Goal: Task Accomplishment & Management: Manage account settings

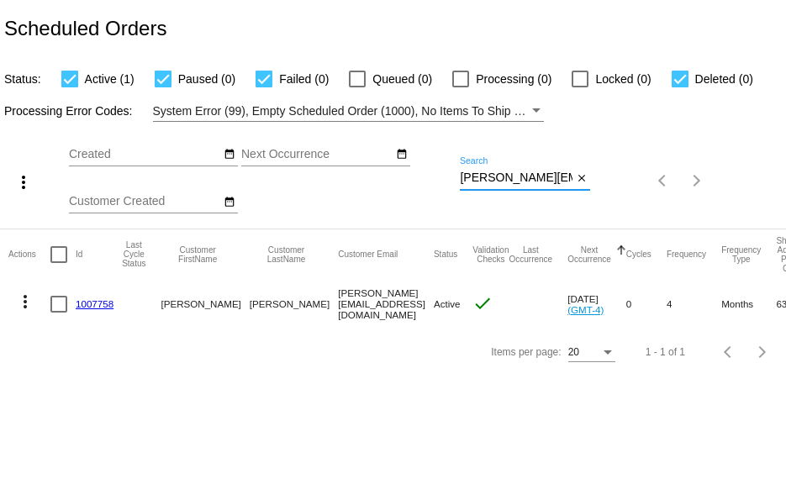
scroll to position [0, 9]
drag, startPoint x: 460, startPoint y: 180, endPoint x: 622, endPoint y: 178, distance: 162.2
click at [622, 179] on div "more_vert Aug Jan Feb Mar [DATE]" at bounding box center [393, 175] width 786 height 107
paste input "[EMAIL_ADDRESS]"
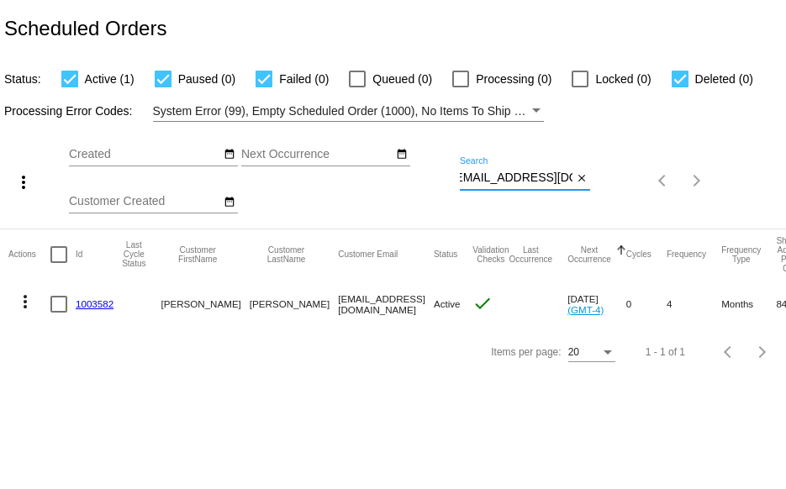
type input "[EMAIL_ADDRESS][DOMAIN_NAME]"
click at [681, 80] on div at bounding box center [680, 79] width 17 height 17
click at [680, 87] on input "Deleted (0)" at bounding box center [679, 87] width 1 height 1
checkbox input "false"
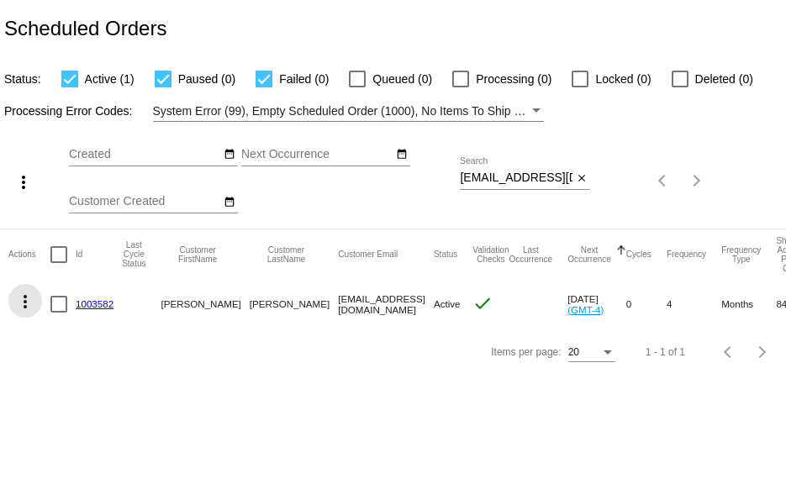
click at [25, 303] on mat-icon "more_vert" at bounding box center [25, 302] width 20 height 20
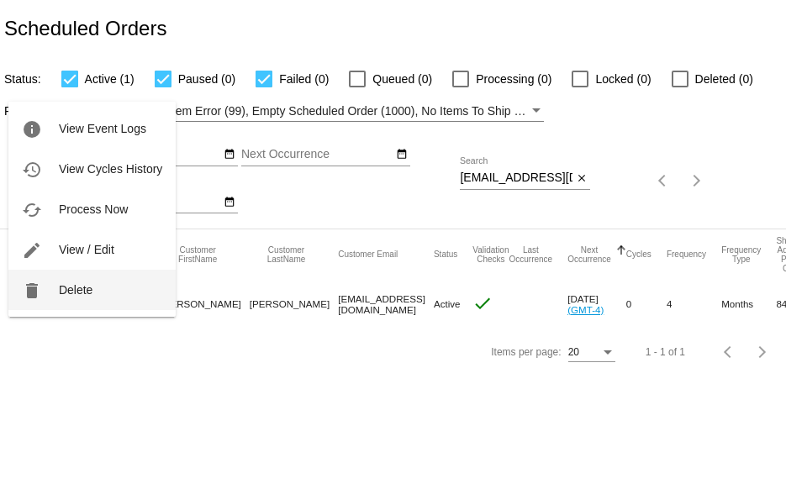
click at [58, 298] on button "delete Delete" at bounding box center [91, 290] width 167 height 40
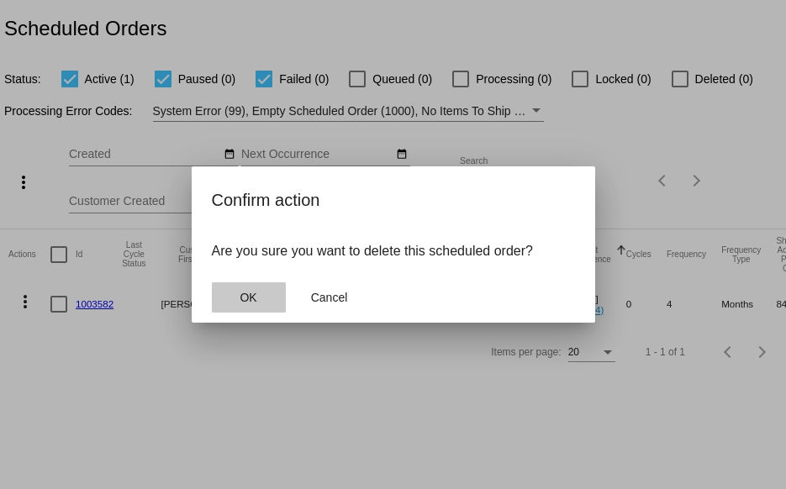
click at [261, 291] on button "OK" at bounding box center [249, 297] width 74 height 30
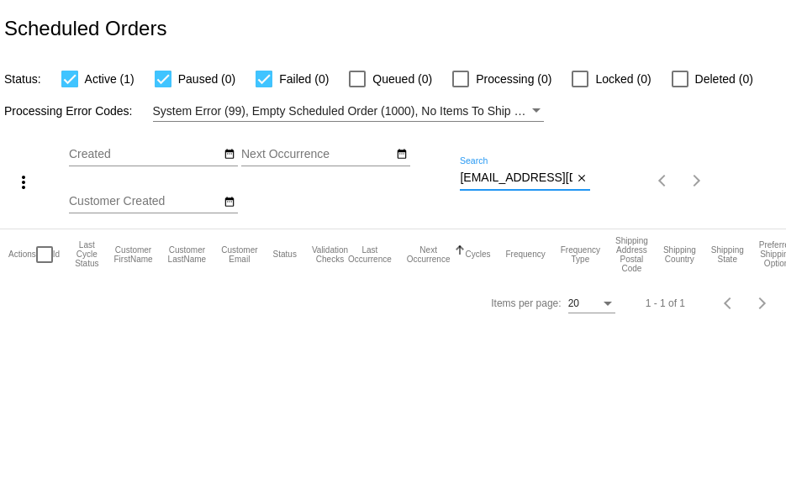
scroll to position [0, 8]
click at [674, 182] on div "more_vert Aug Jan Feb Mar [DATE]" at bounding box center [393, 175] width 786 height 107
paste input "alannapine@g"
click at [656, 177] on div "more_vert Aug Jan Feb Mar [DATE]" at bounding box center [393, 175] width 786 height 107
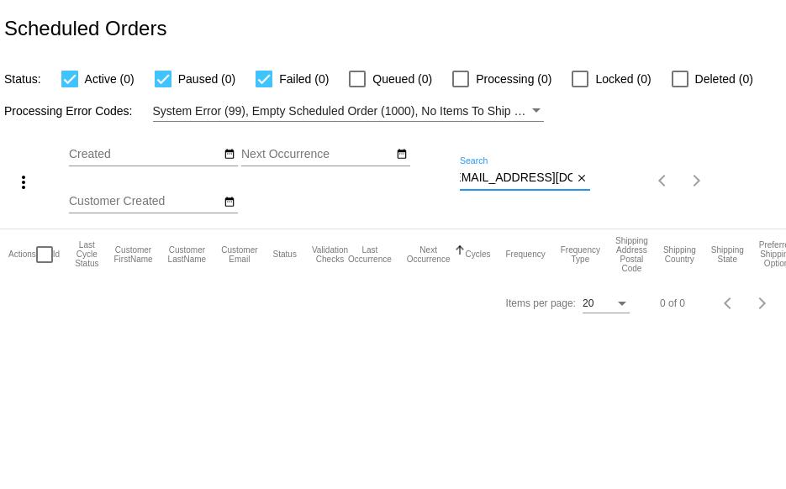
paste input "Tamalaneb"
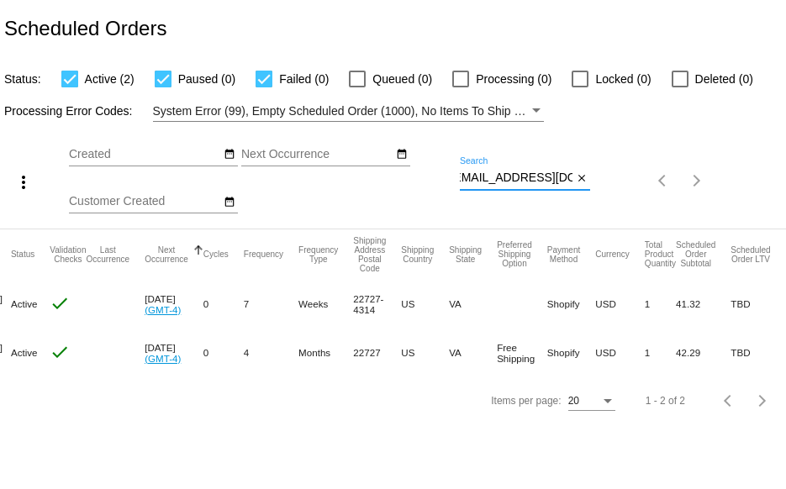
scroll to position [0, 0]
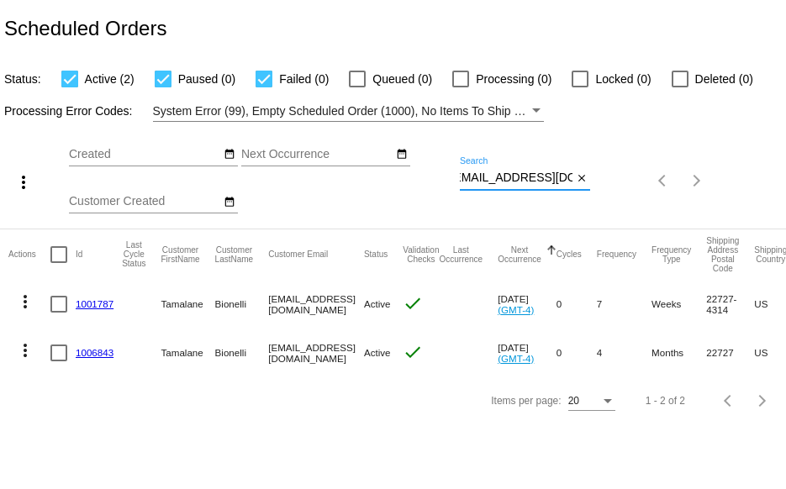
type input "[EMAIL_ADDRESS][DOMAIN_NAME]"
